Goal: Transaction & Acquisition: Purchase product/service

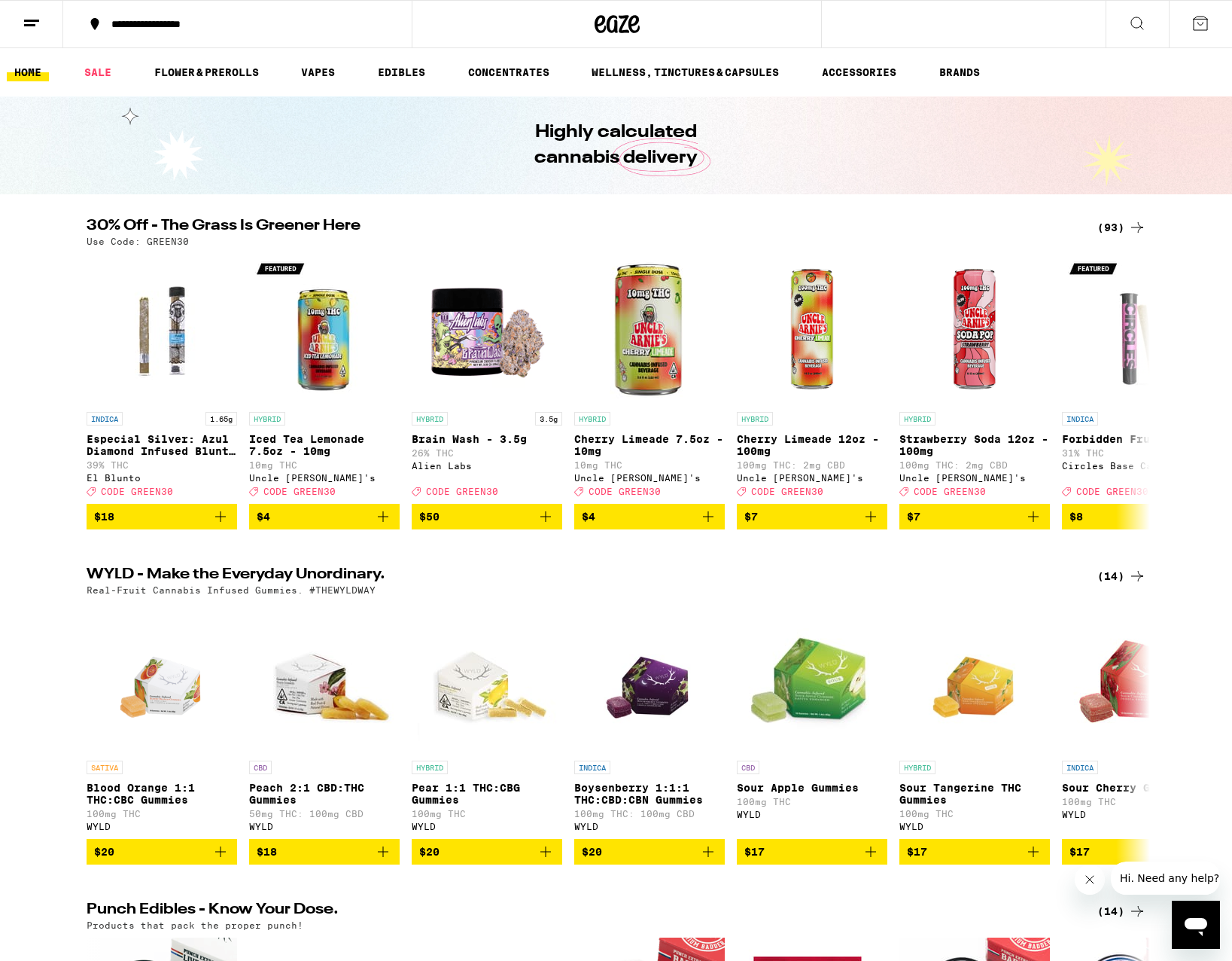
click at [1113, 232] on div "(93)" at bounding box center [1122, 228] width 49 height 18
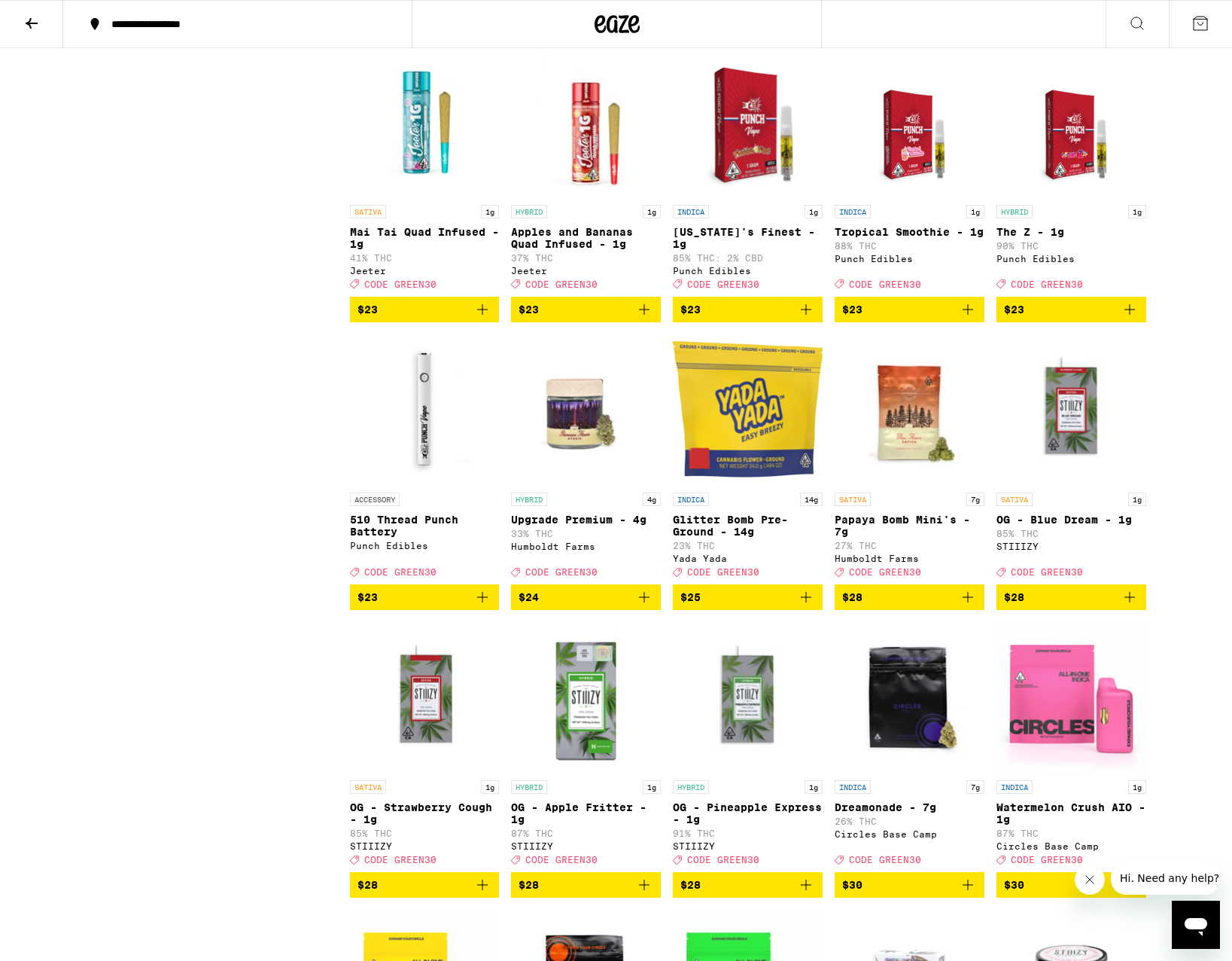
scroll to position [1897, 0]
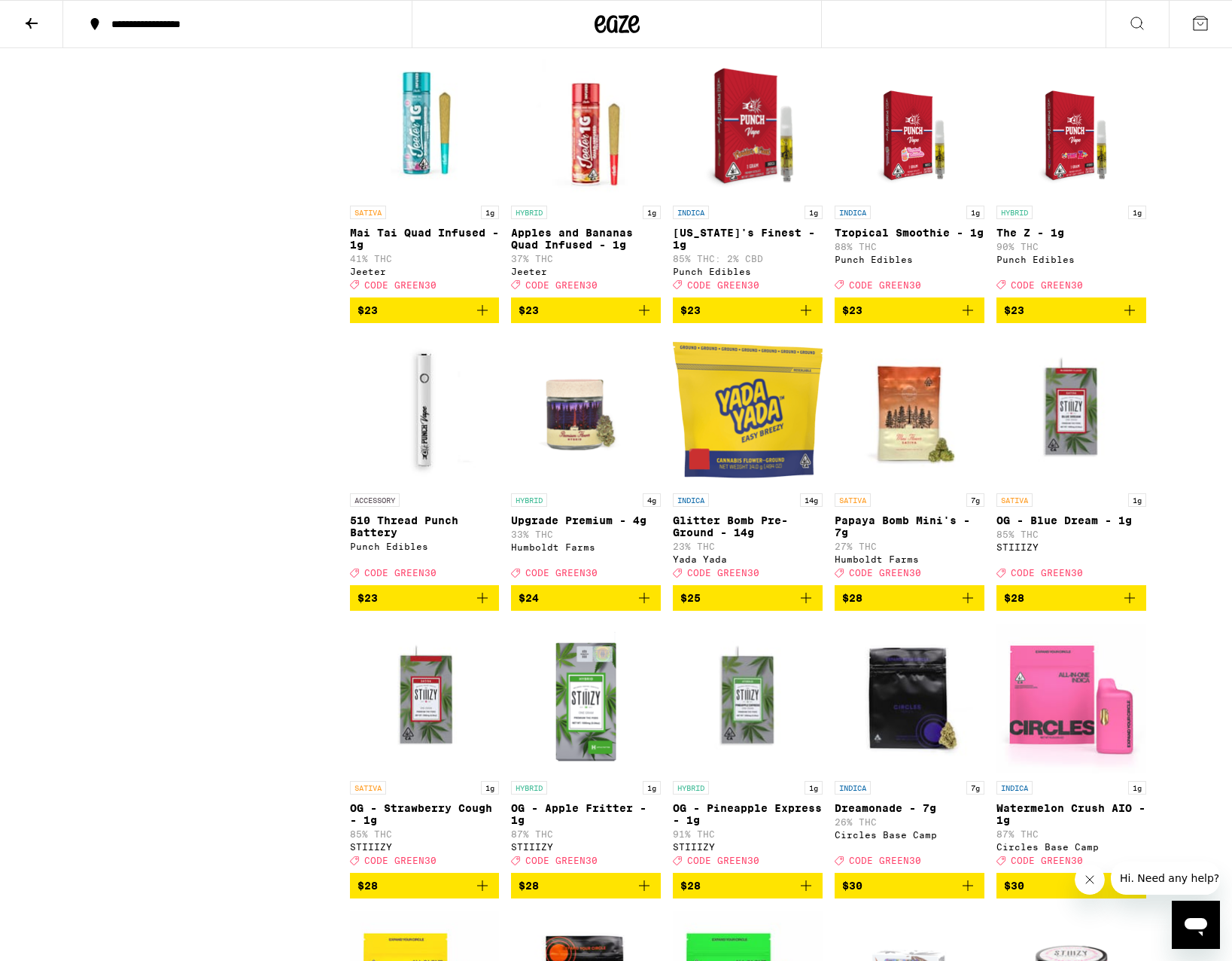
click at [970, 607] on icon "Add to bag" at bounding box center [968, 598] width 18 height 18
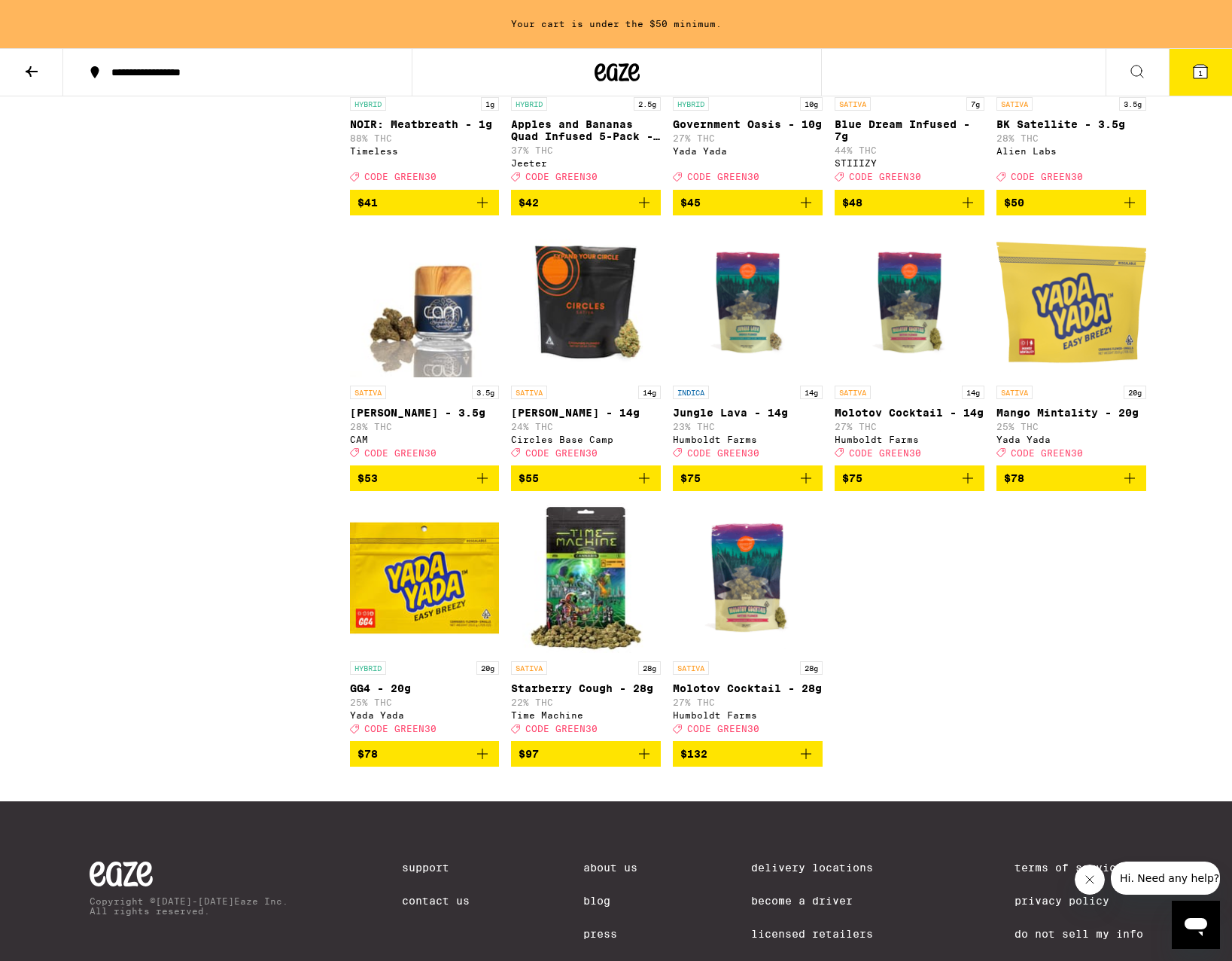
scroll to position [4935, 0]
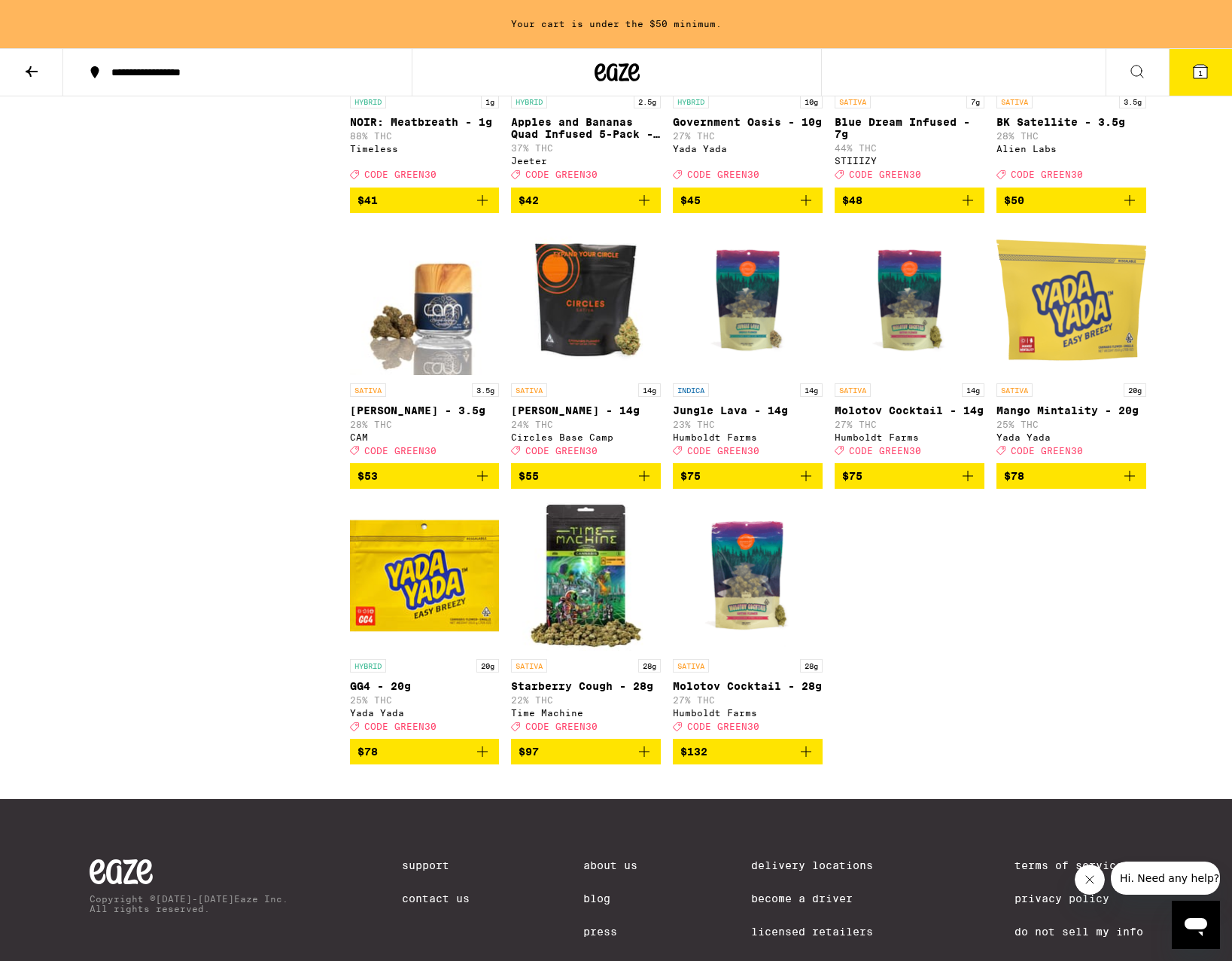
click at [1133, 485] on icon "Add to bag" at bounding box center [1130, 476] width 18 height 18
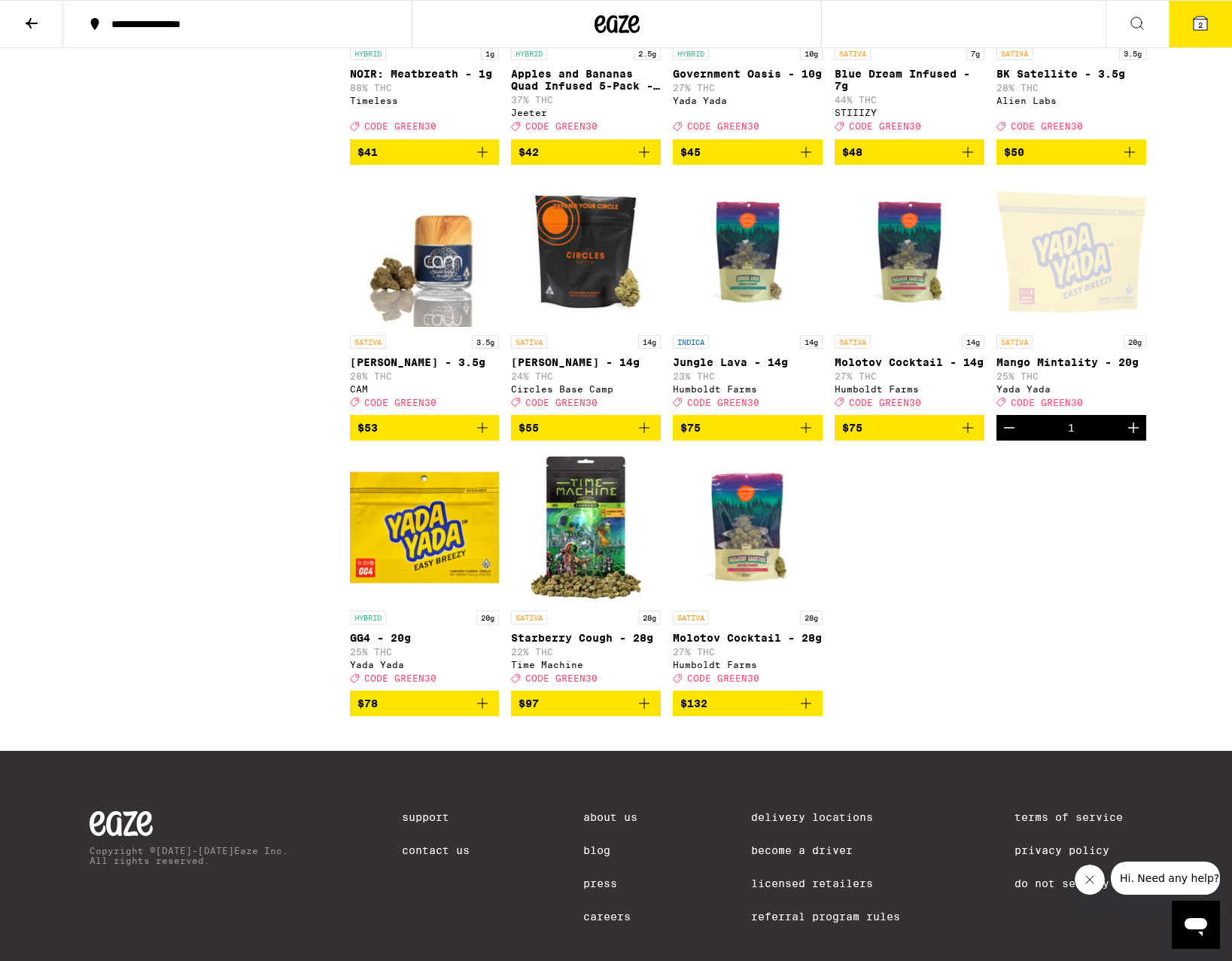
click at [1195, 22] on icon at bounding box center [1200, 24] width 14 height 14
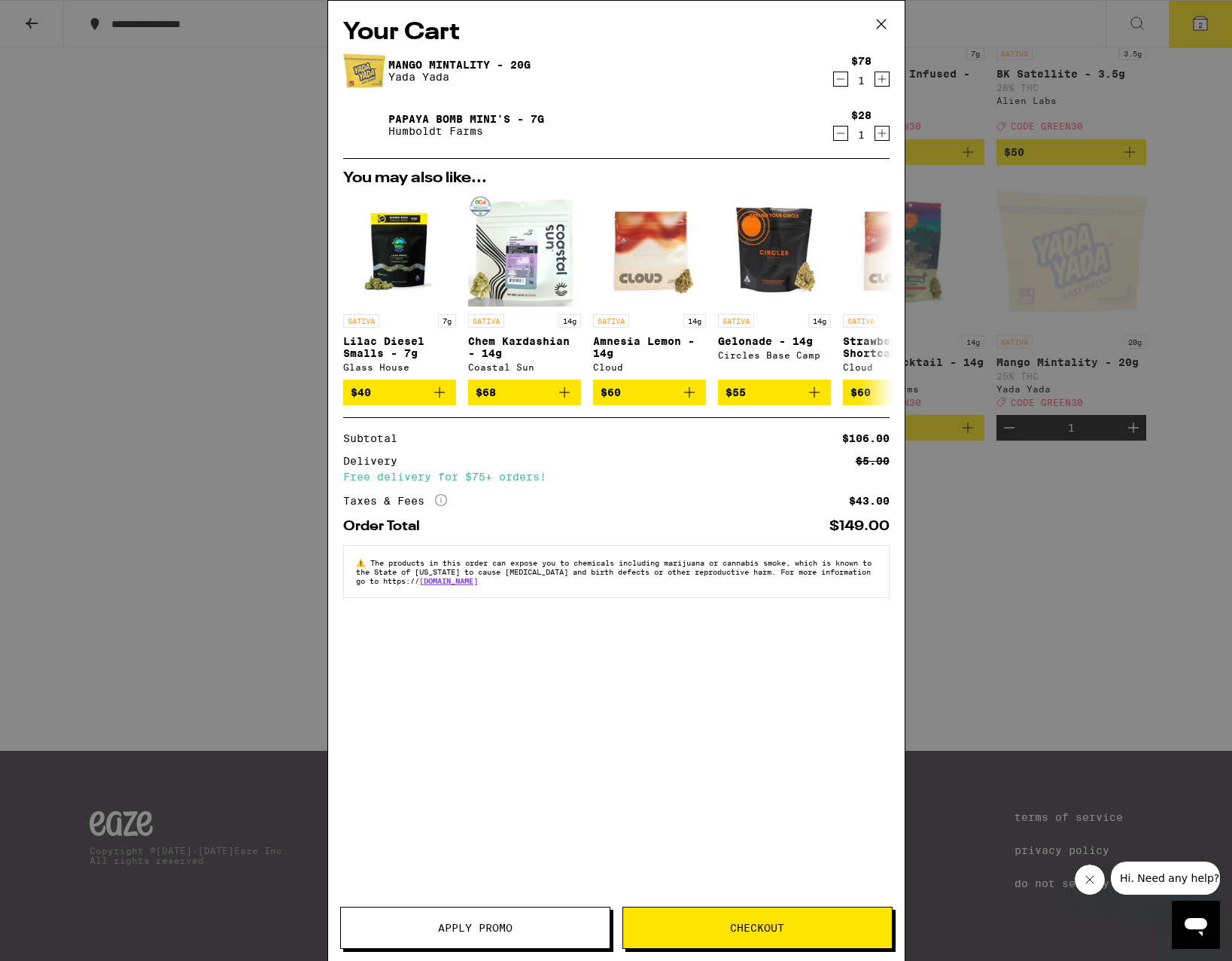
click at [842, 133] on icon "Decrement" at bounding box center [840, 133] width 8 height 0
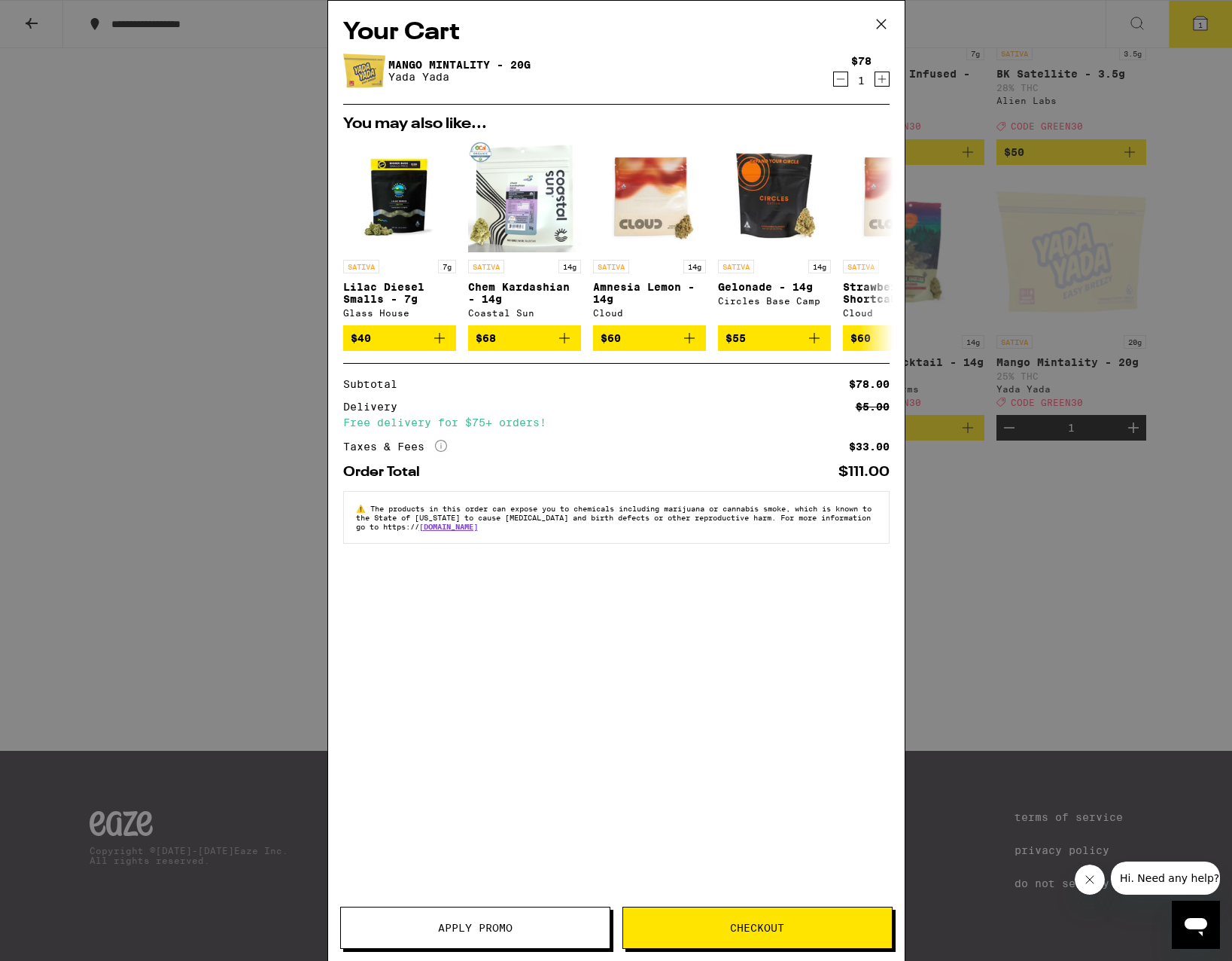
click at [492, 931] on span "Apply Promo" at bounding box center [475, 928] width 75 height 11
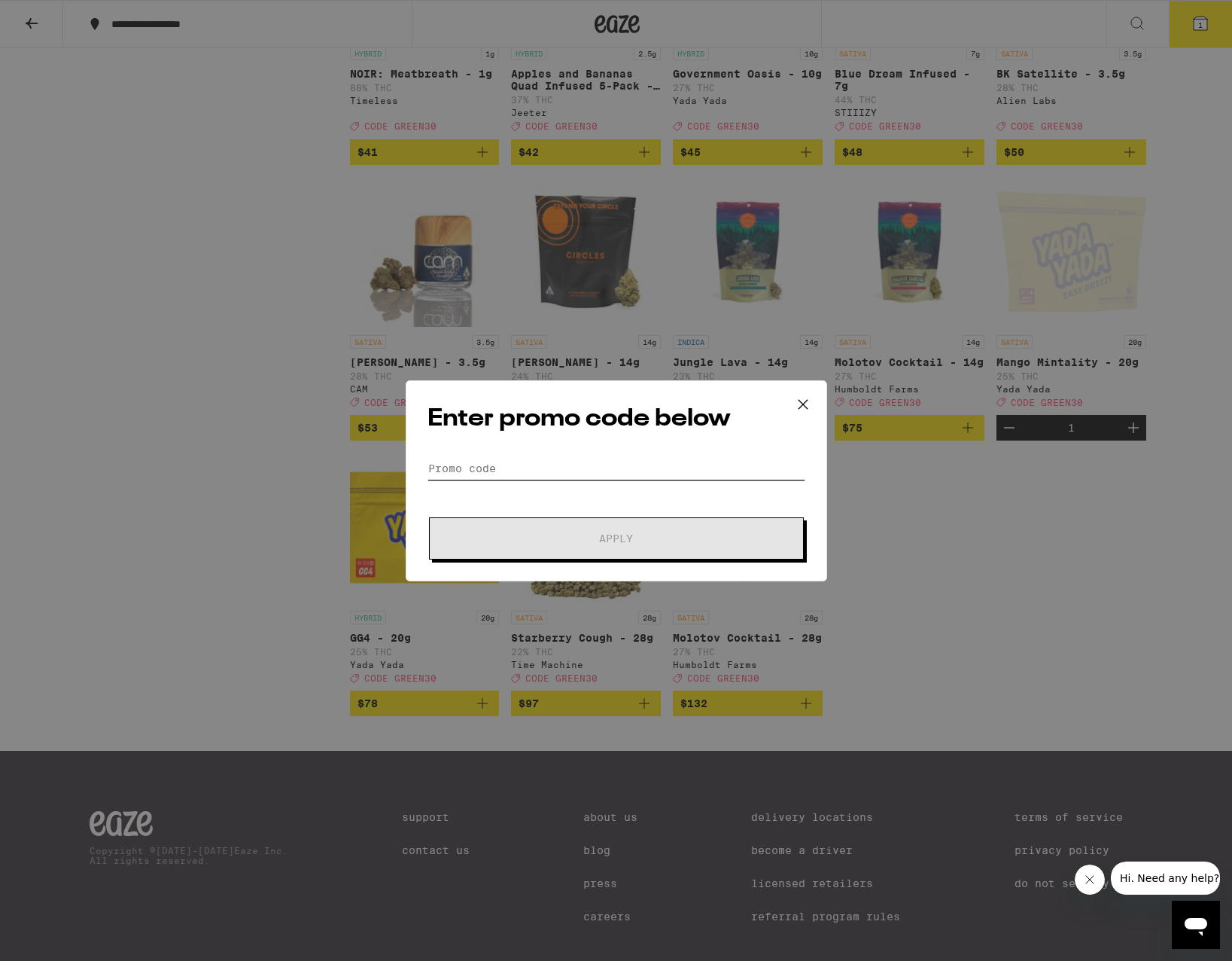
click at [513, 465] on input "Promo Code" at bounding box center [616, 468] width 378 height 22
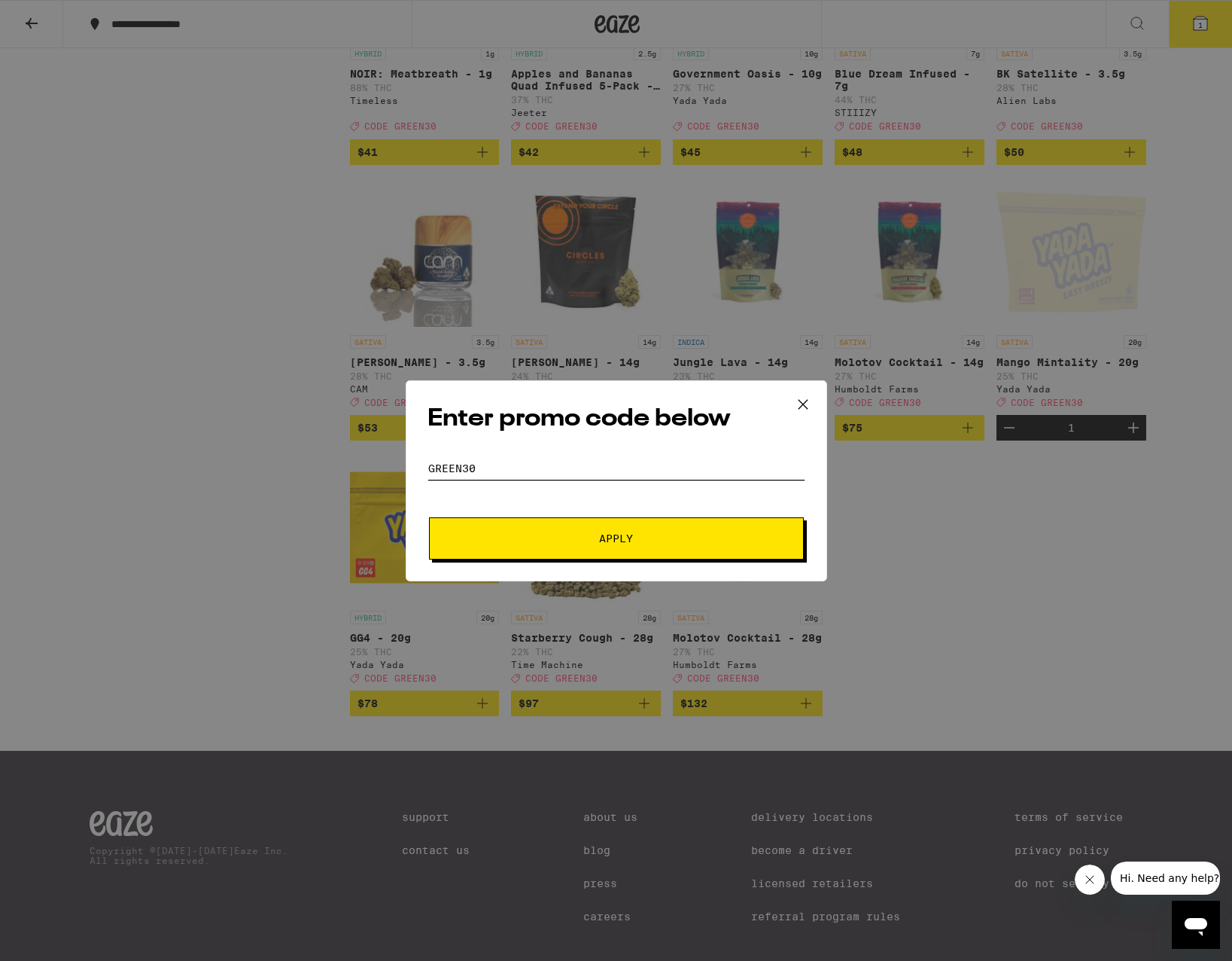
type input "green30"
click at [616, 537] on button "Apply" at bounding box center [616, 538] width 375 height 42
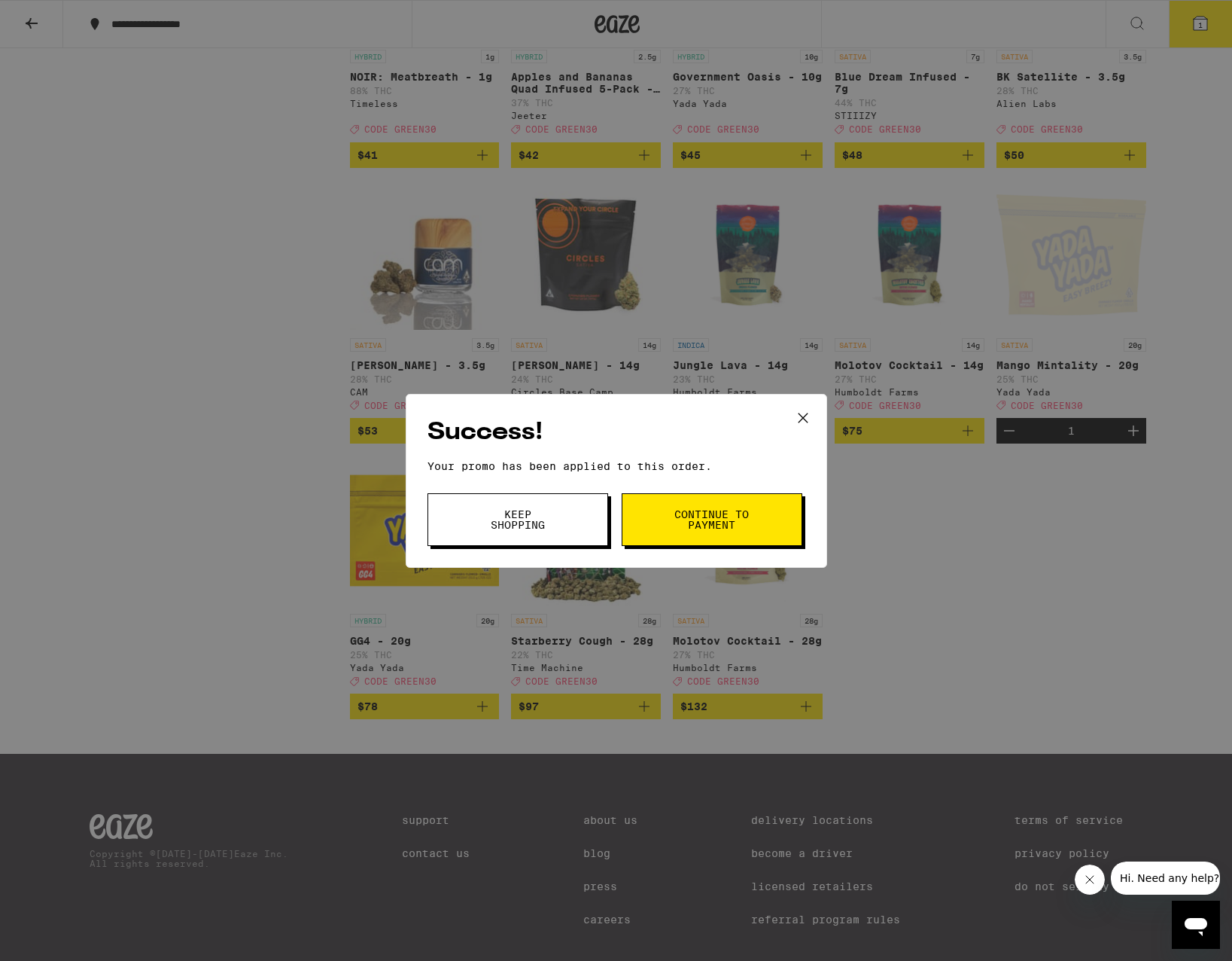
scroll to position [4931, 0]
click at [735, 522] on span "Continue to payment" at bounding box center [712, 519] width 77 height 21
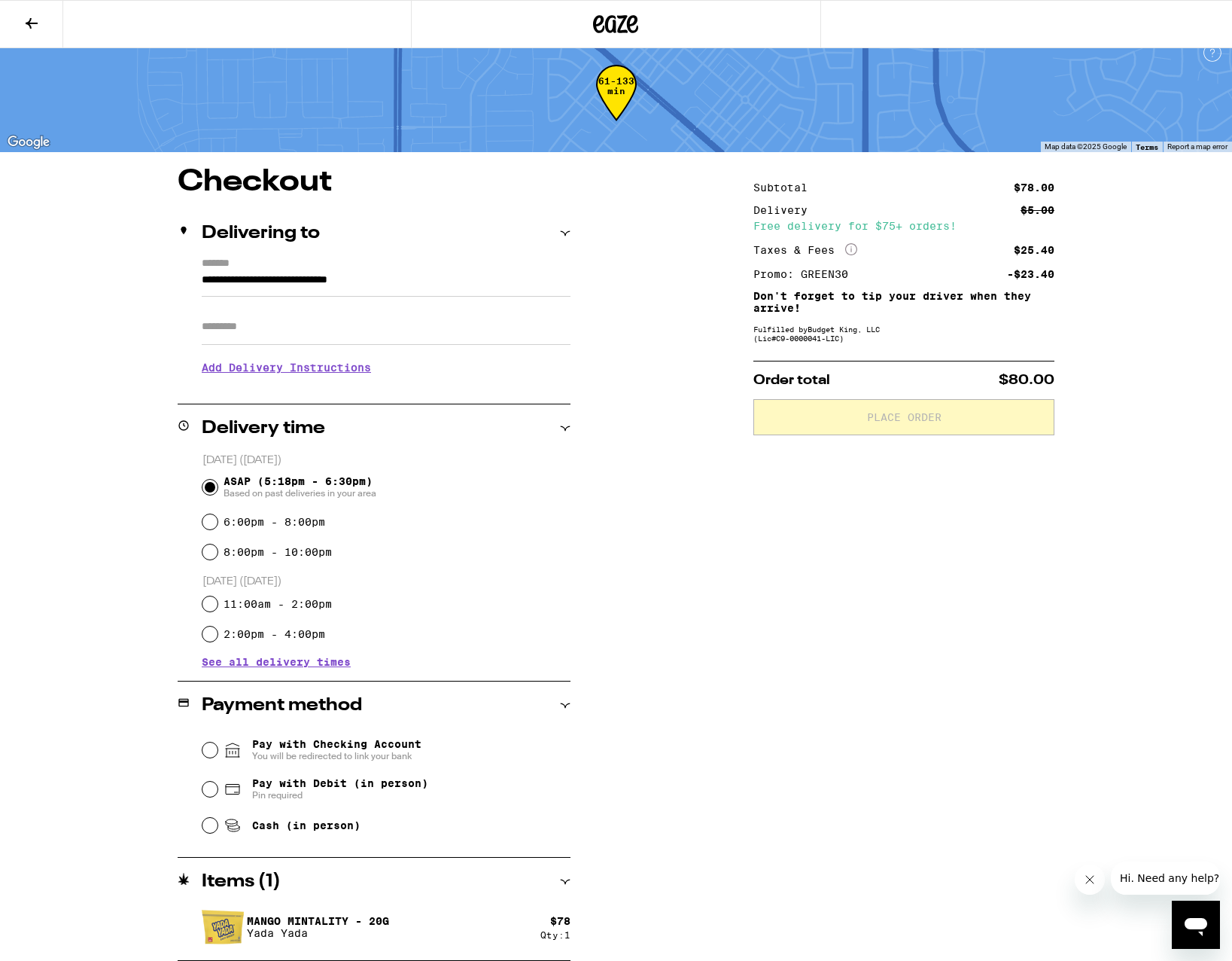
scroll to position [15, 0]
click at [212, 752] on input "Pay with Checking Account You will be redirected to link your bank" at bounding box center [210, 750] width 15 height 15
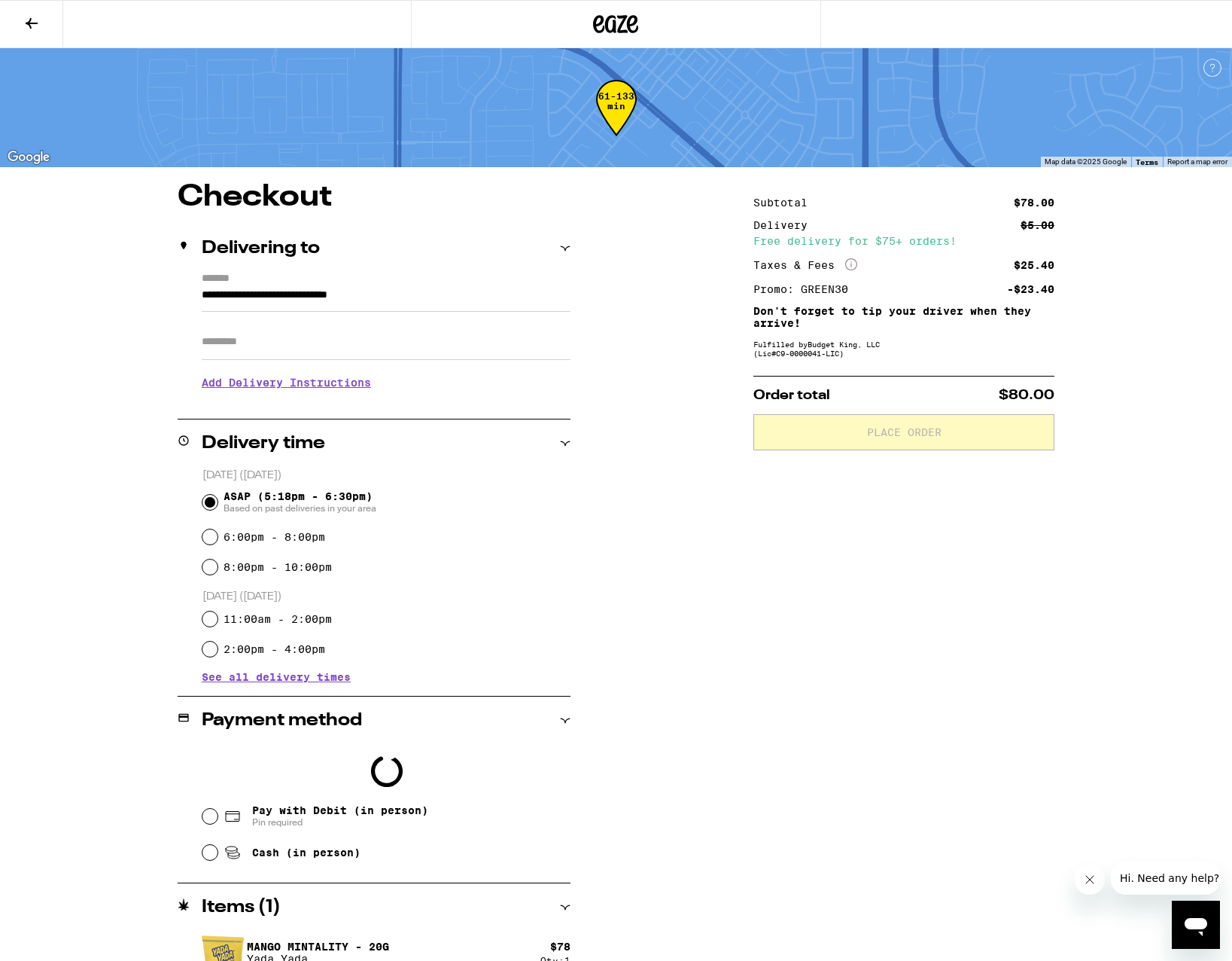
scroll to position [0, 0]
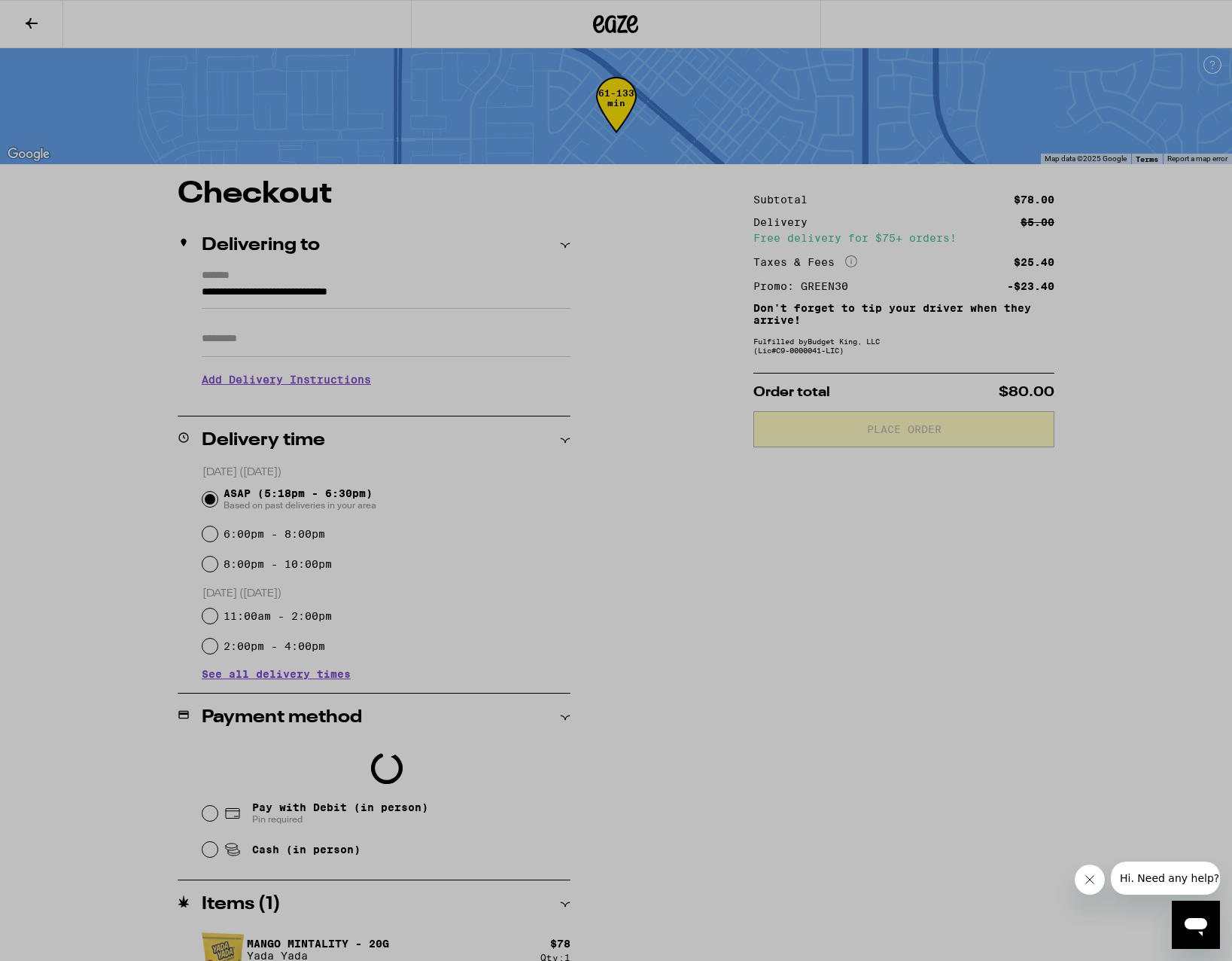
drag, startPoint x: 208, startPoint y: 826, endPoint x: 209, endPoint y: 820, distance: 6.1
click at [208, 826] on div at bounding box center [616, 480] width 1232 height 961
click at [210, 813] on div at bounding box center [616, 480] width 1232 height 961
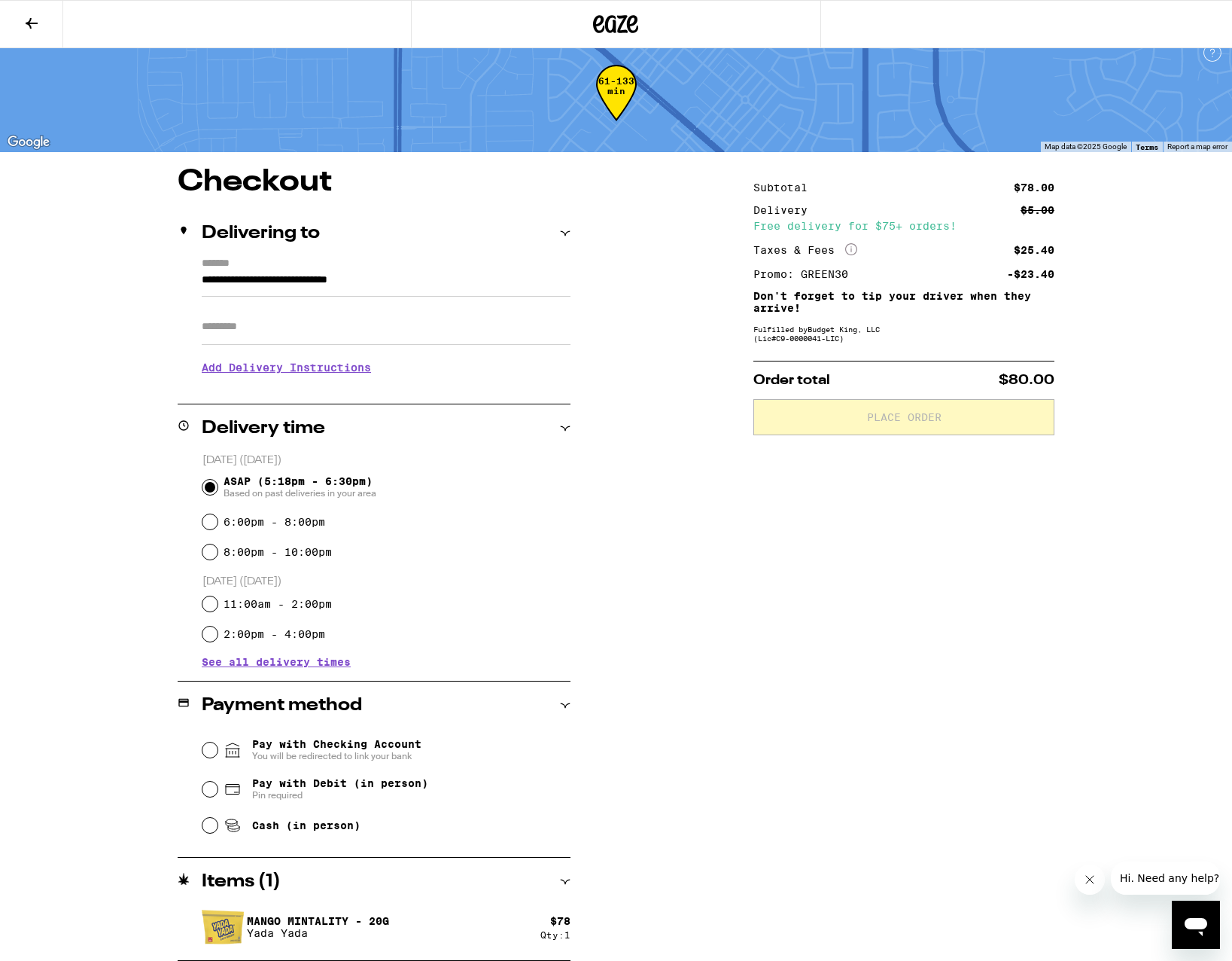
scroll to position [15, 0]
click at [213, 791] on input "Pay with Debit (in person) Pin required" at bounding box center [210, 790] width 15 height 15
radio input "true"
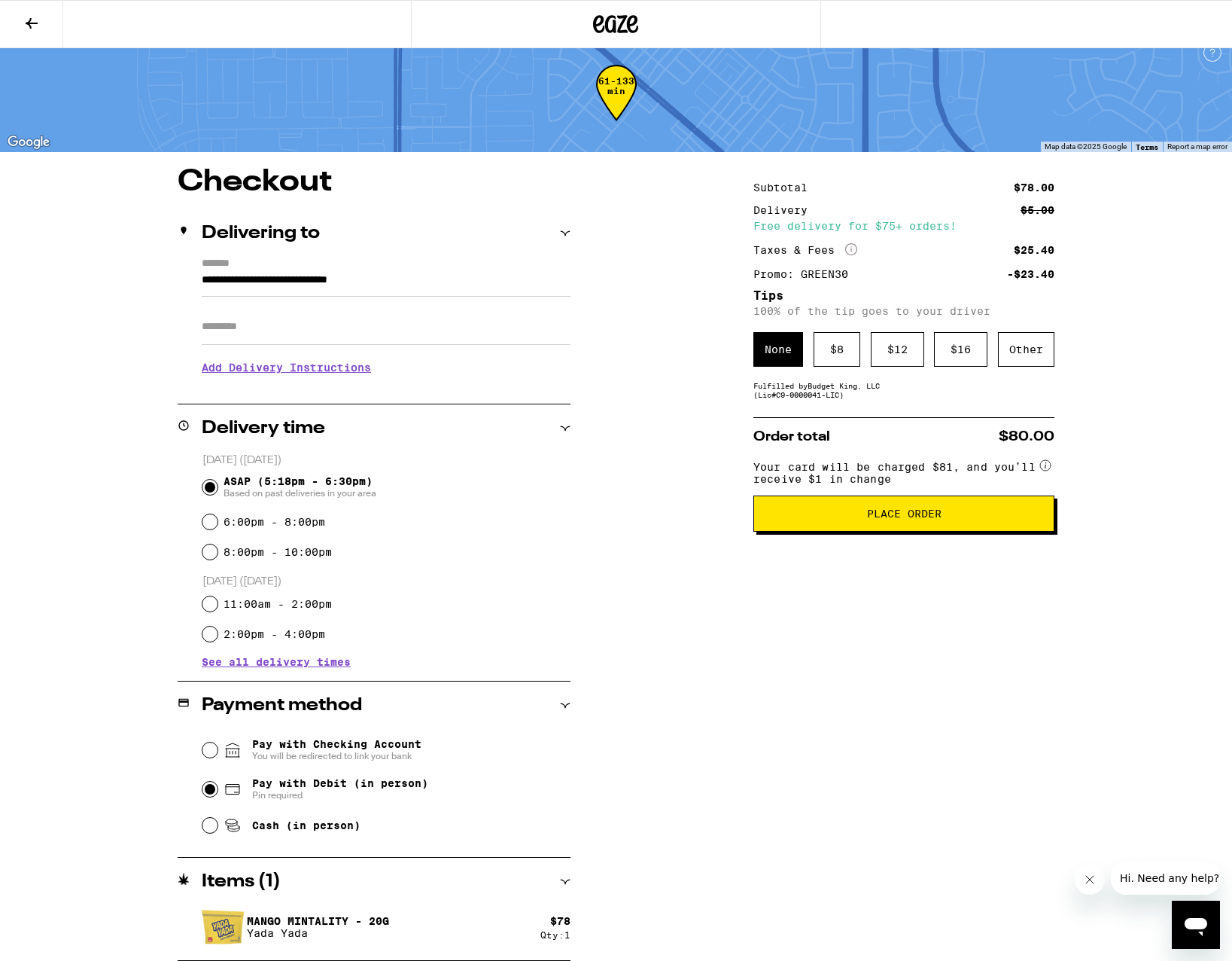
click at [274, 335] on input "Apt/Suite" at bounding box center [387, 327] width 369 height 36
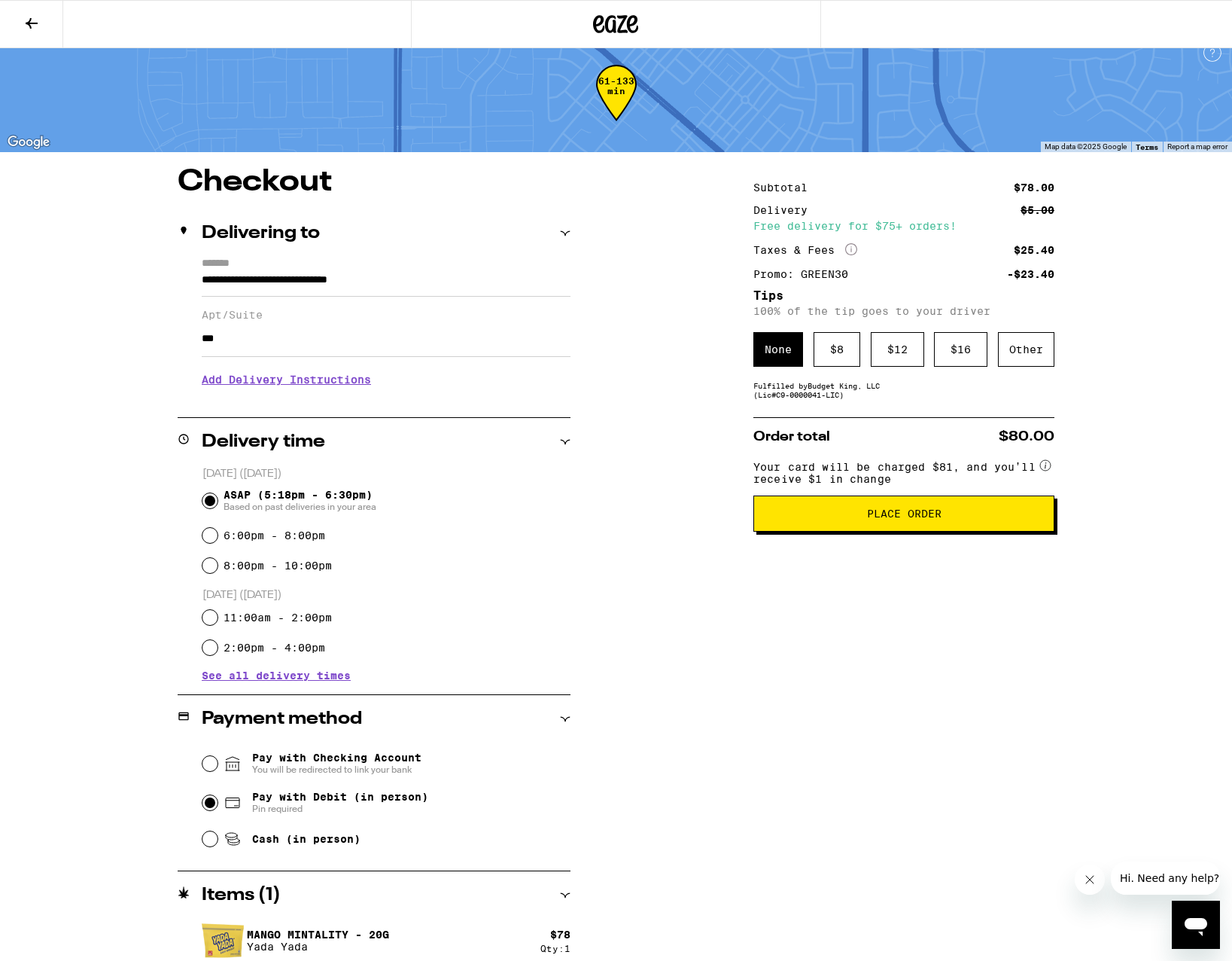
type input "***"
click at [902, 532] on button "Place Order" at bounding box center [904, 514] width 301 height 36
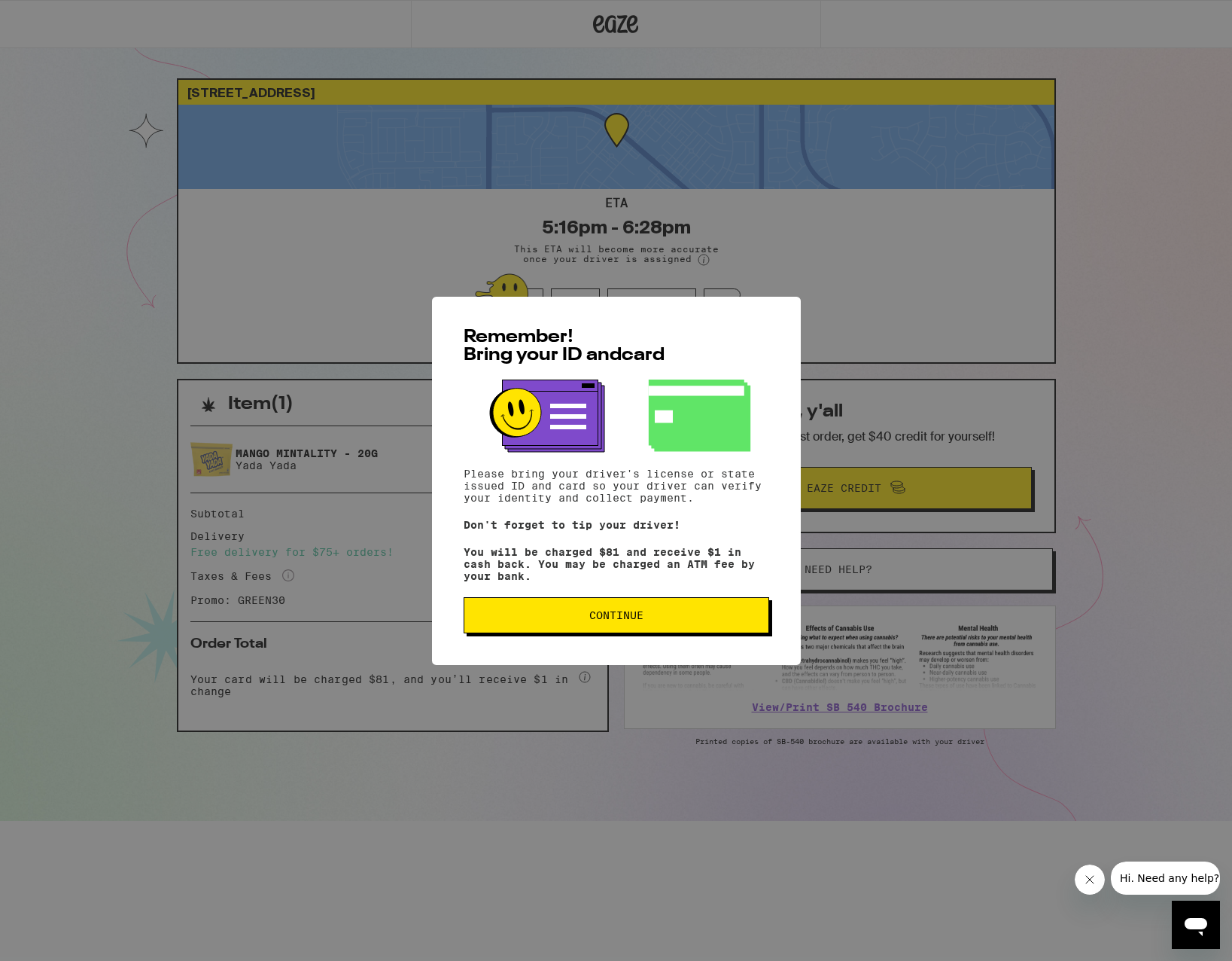
click at [613, 620] on span "Continue" at bounding box center [616, 615] width 55 height 11
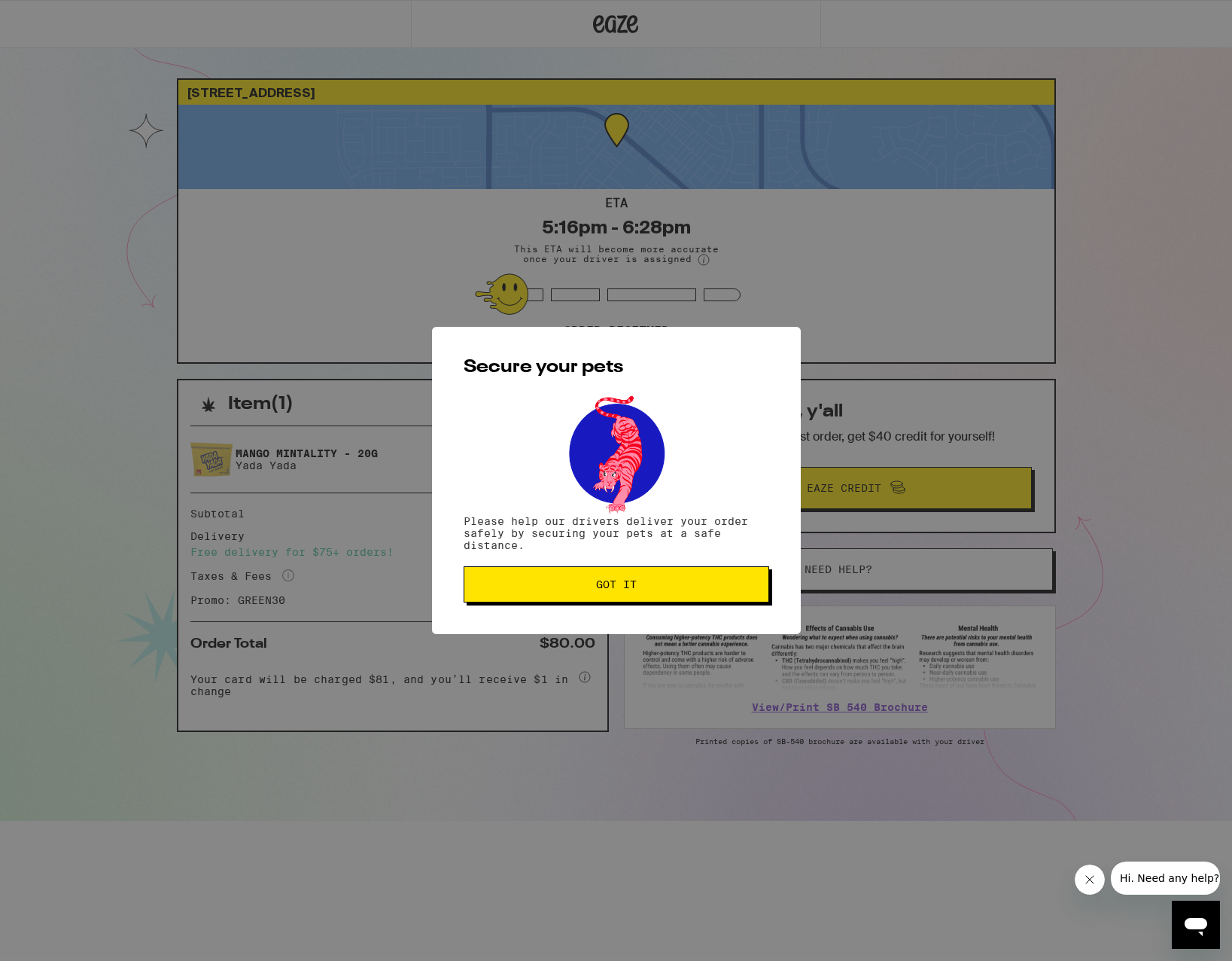
click at [619, 581] on span "Got it" at bounding box center [616, 584] width 41 height 11
